Goal: Task Accomplishment & Management: Manage account settings

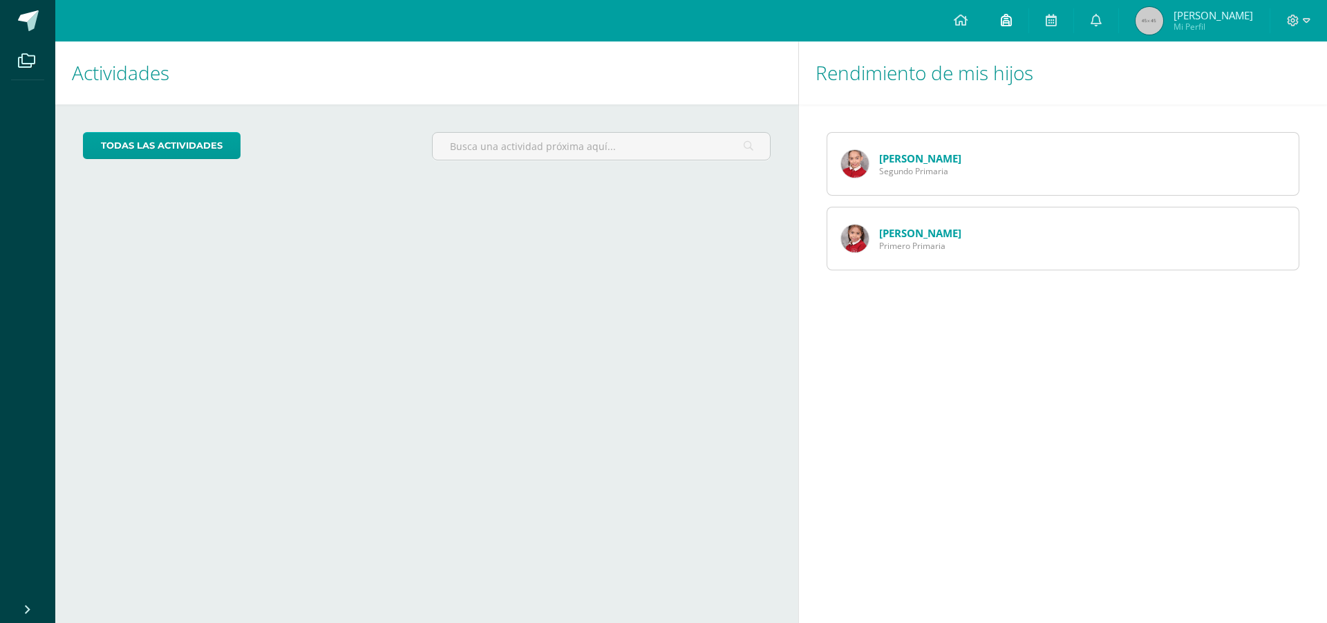
click at [1012, 17] on icon at bounding box center [1006, 20] width 11 height 12
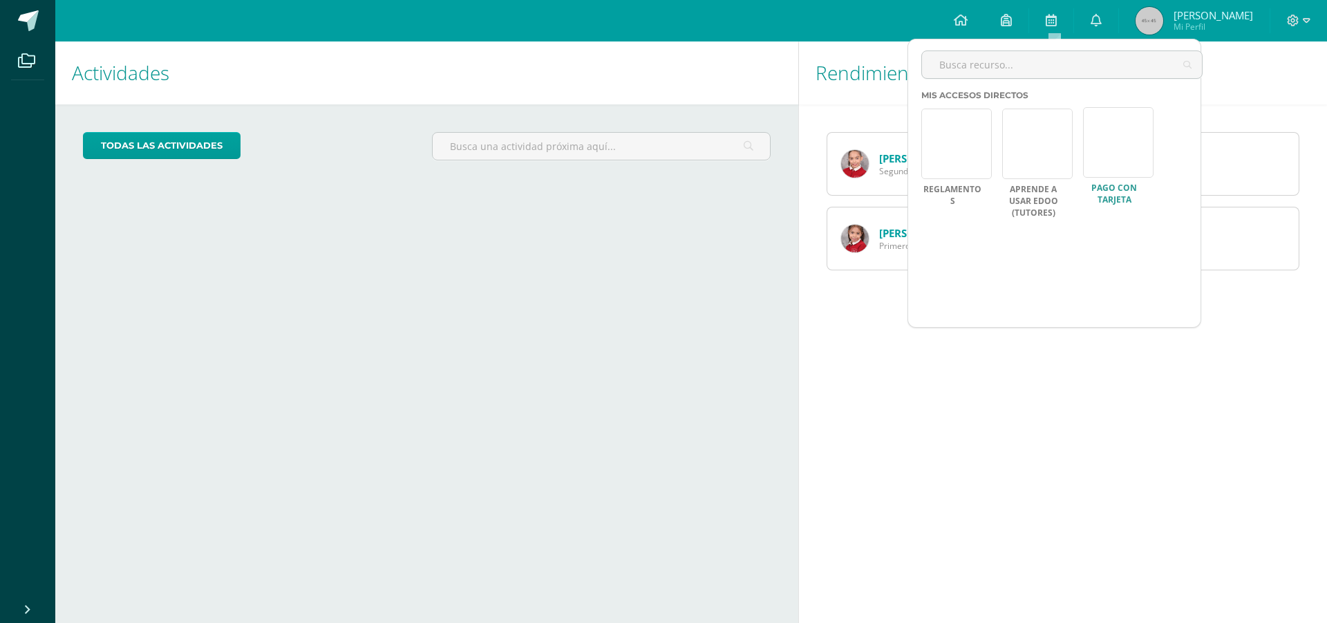
click at [1115, 135] on link at bounding box center [1118, 142] width 70 height 70
click at [464, 411] on div "Actividades Mis hijos todas las Actividades No tienes actividades Échale un vis…" at bounding box center [424, 331] width 748 height 581
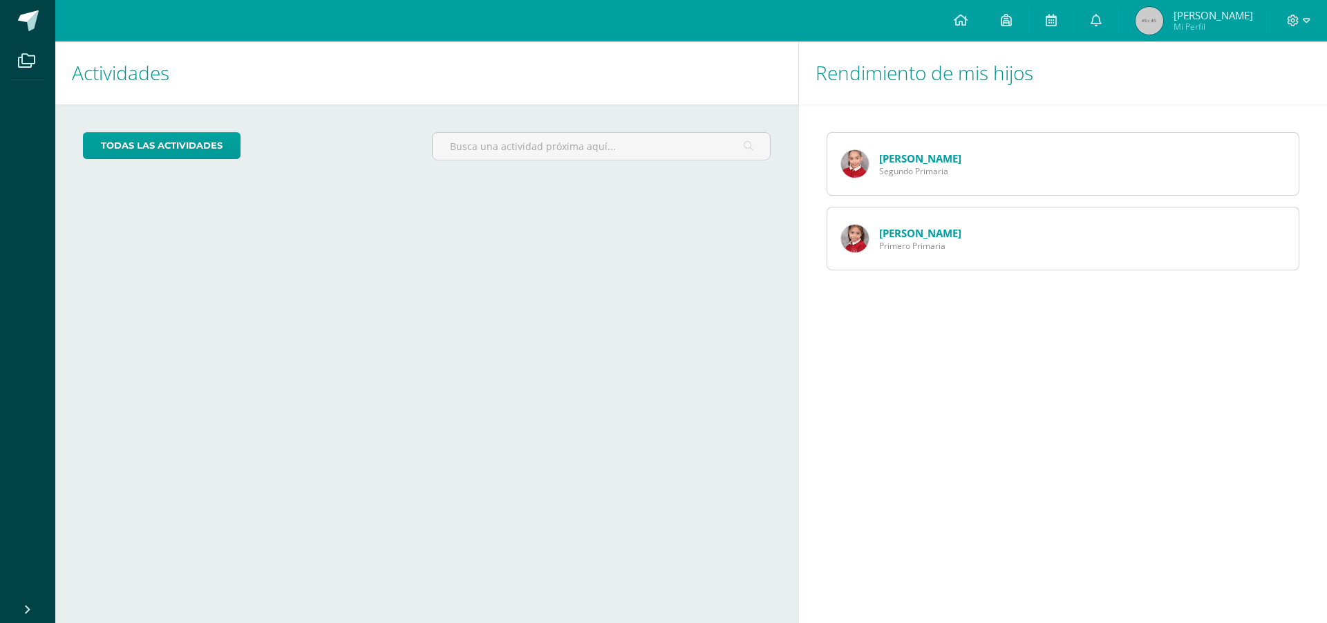
click at [857, 161] on img at bounding box center [855, 164] width 28 height 28
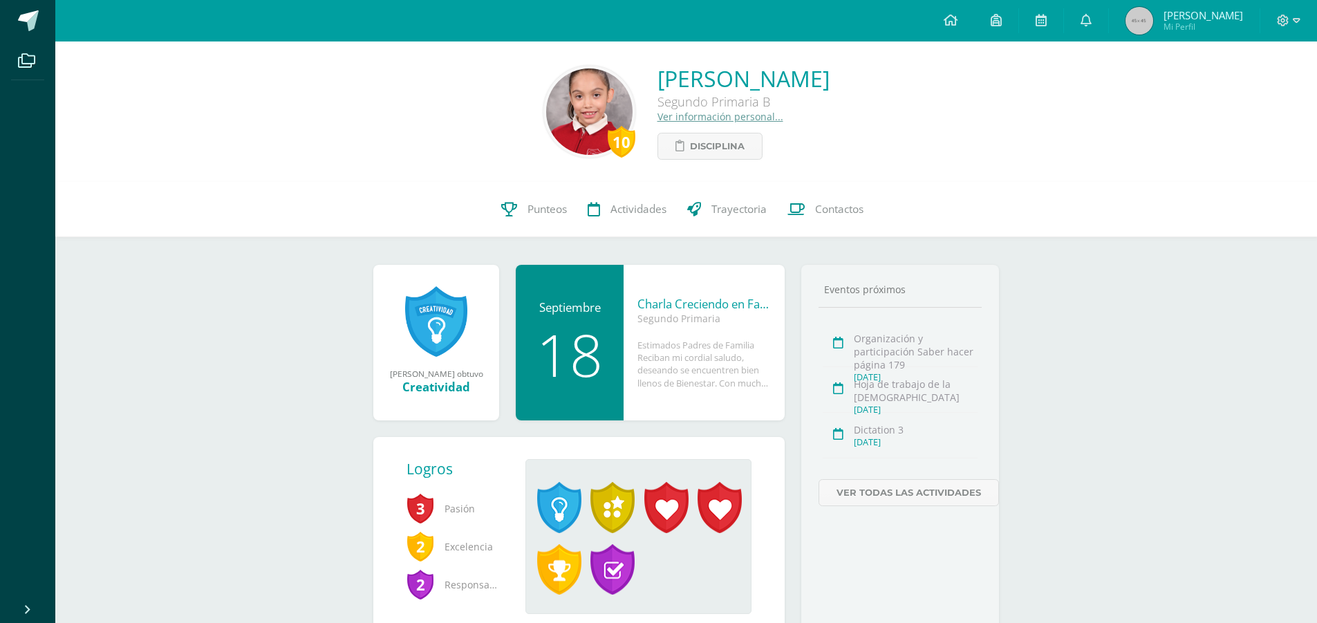
click at [657, 119] on link "Ver información personal..." at bounding box center [720, 116] width 126 height 13
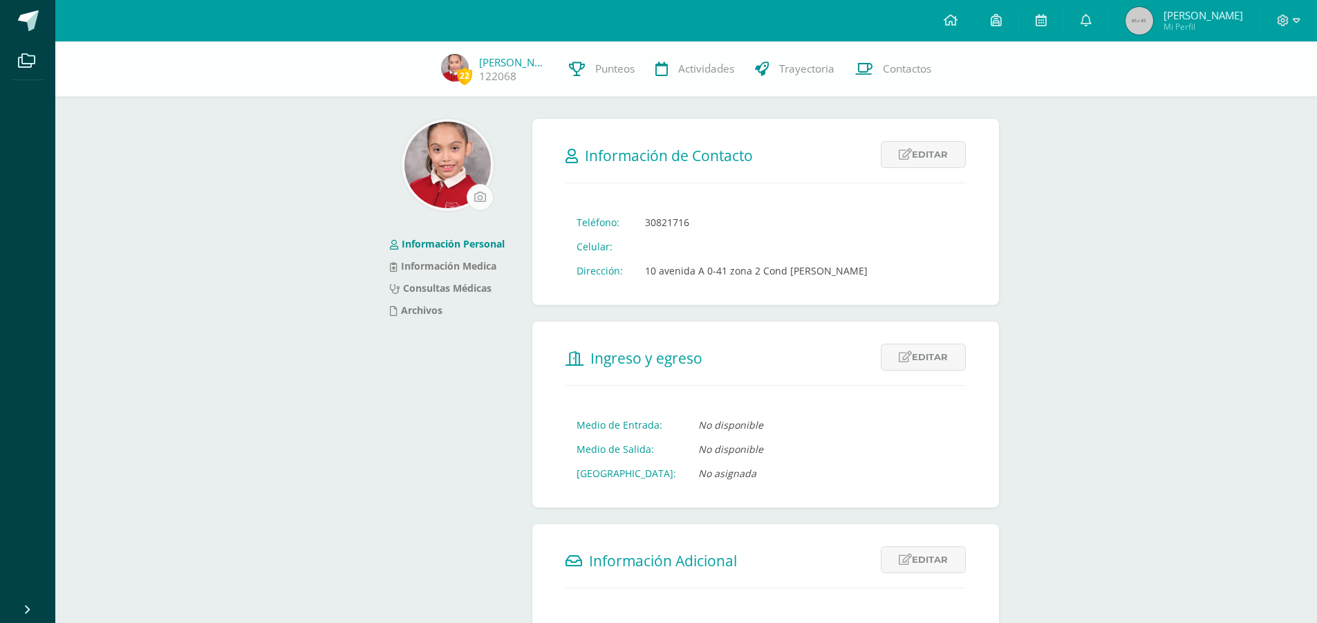
click at [482, 196] on input "file" at bounding box center [480, 198] width 26 height 26
click at [1297, 16] on icon at bounding box center [1296, 21] width 8 height 12
click at [1254, 97] on span "Cerrar sesión" at bounding box center [1252, 94] width 62 height 13
